Goal: Navigation & Orientation: Find specific page/section

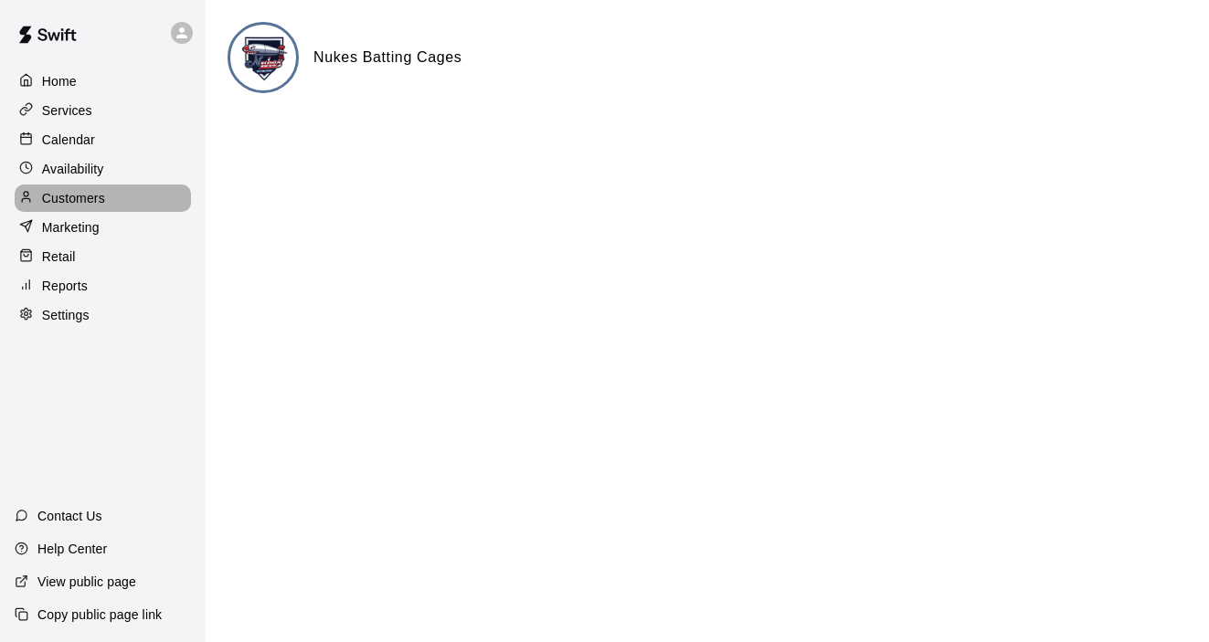
click at [83, 205] on p "Customers" at bounding box center [73, 198] width 63 height 18
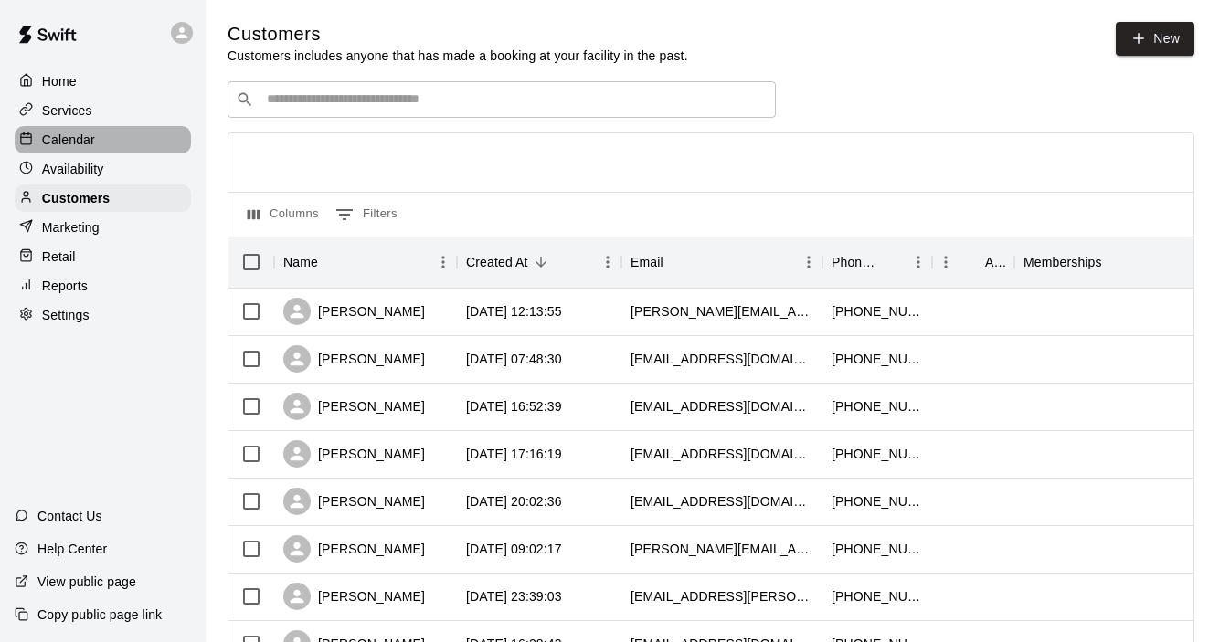
click at [78, 151] on div "Calendar" at bounding box center [103, 139] width 176 height 27
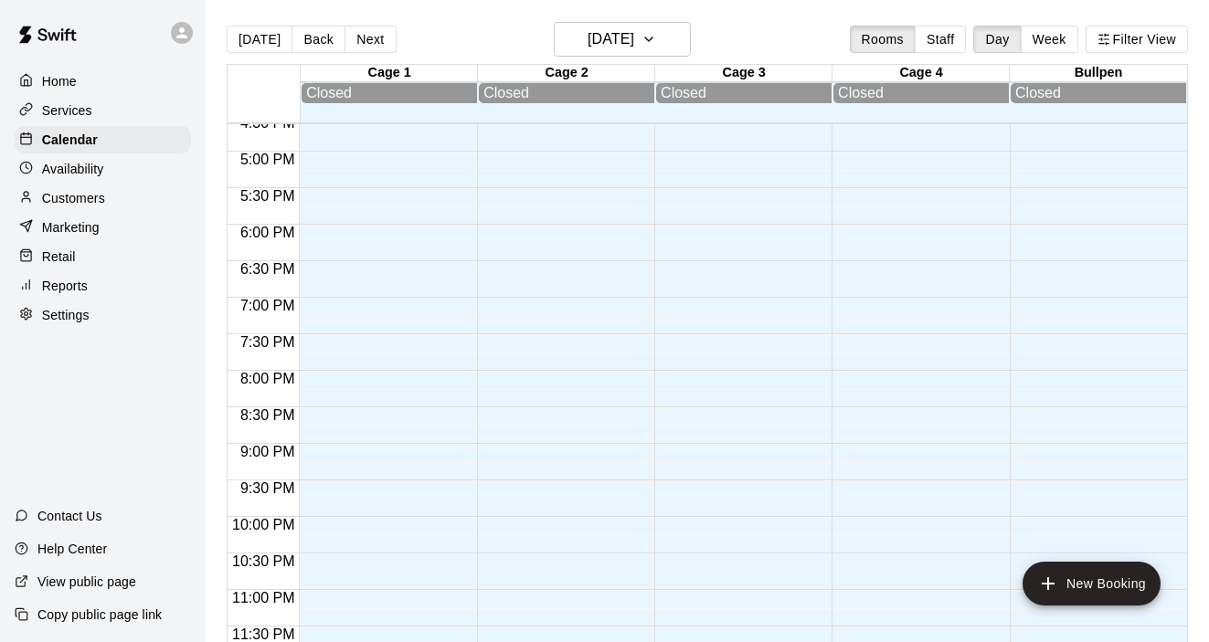
click at [90, 613] on p "Copy public page link" at bounding box center [99, 615] width 124 height 18
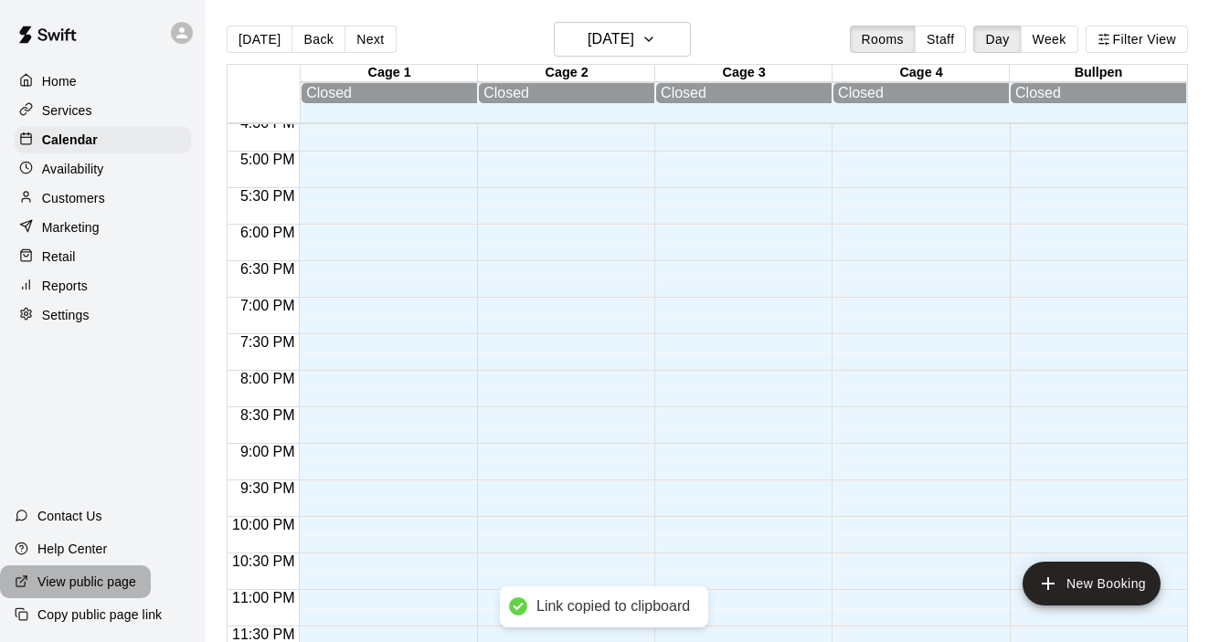
click at [86, 581] on p "View public page" at bounding box center [86, 582] width 99 height 18
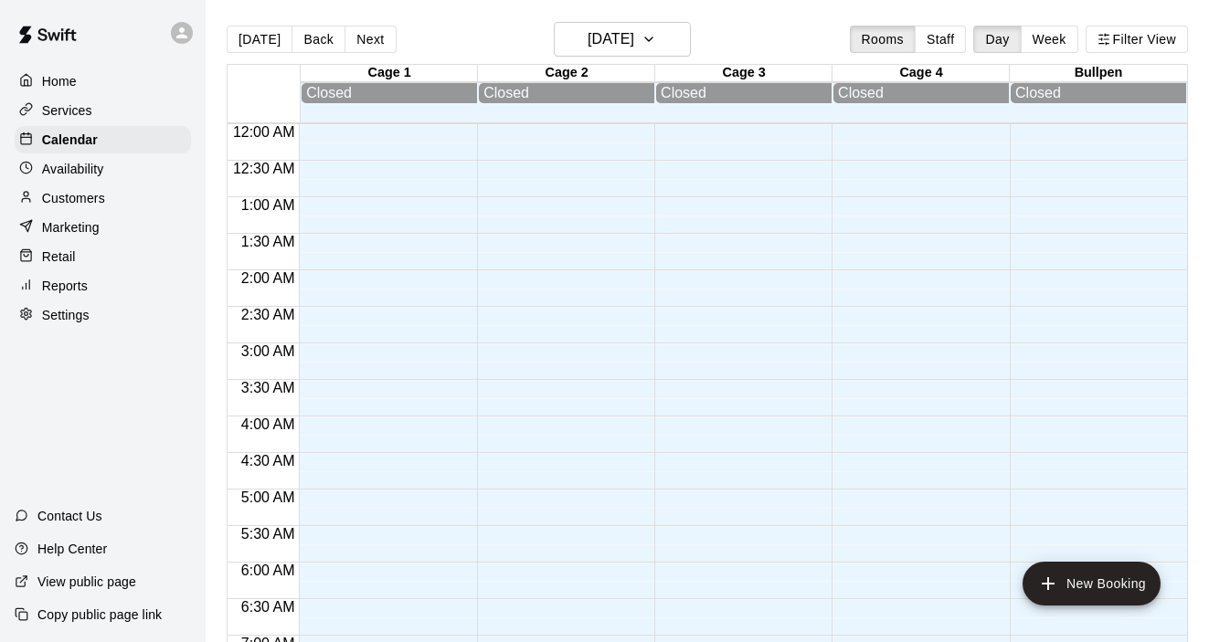
click at [71, 85] on p "Home" at bounding box center [59, 81] width 35 height 18
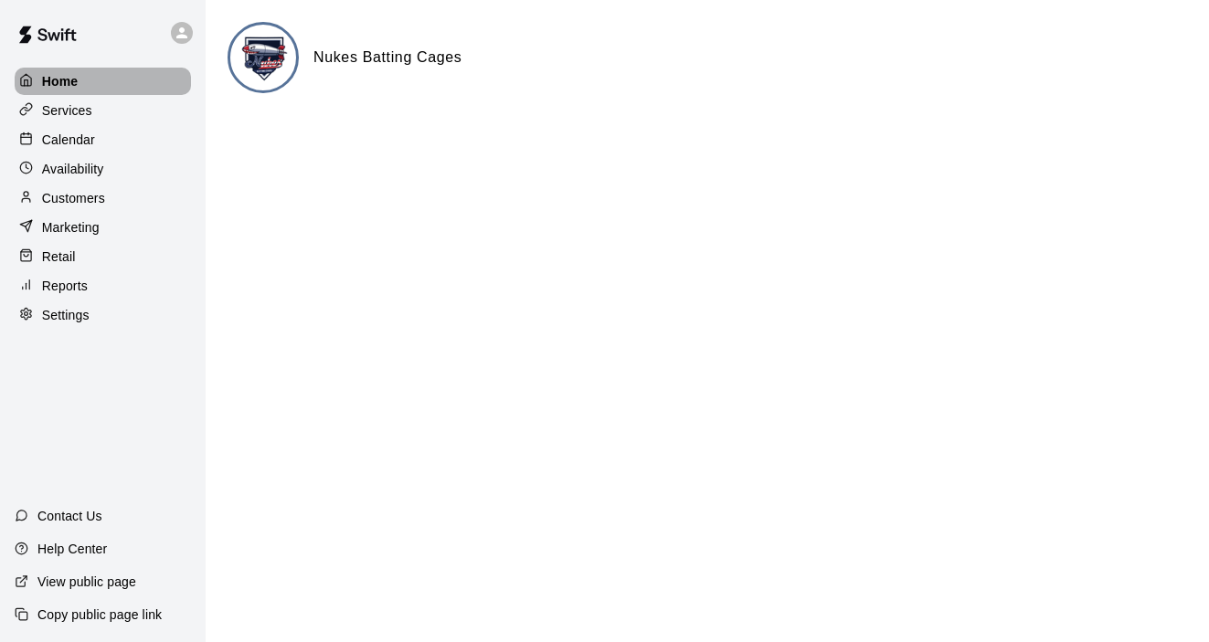
click at [69, 81] on p "Home" at bounding box center [60, 81] width 37 height 18
